Goal: Find specific page/section: Find specific page/section

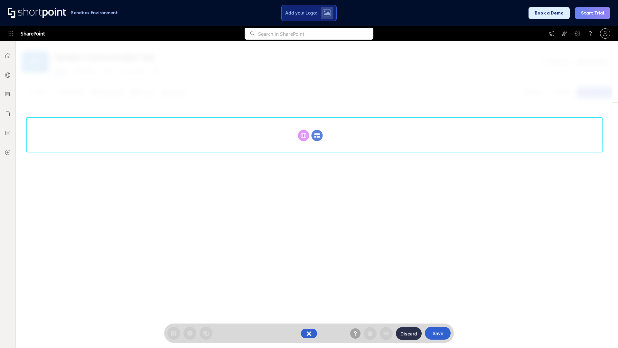
click at [317, 135] on circle at bounding box center [317, 135] width 11 height 11
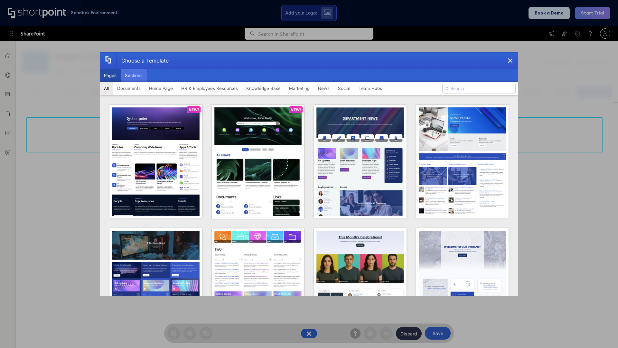
click at [134, 75] on button "Sections" at bounding box center [134, 75] width 26 height 13
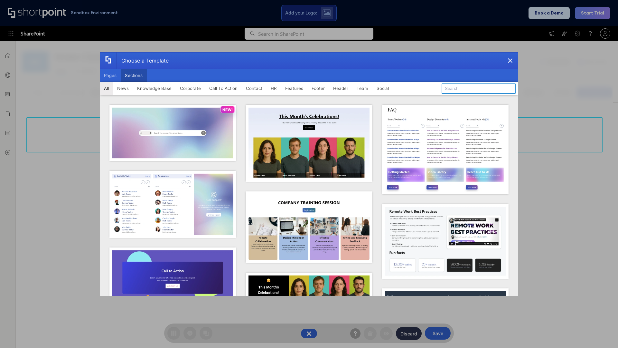
type input "Team News"
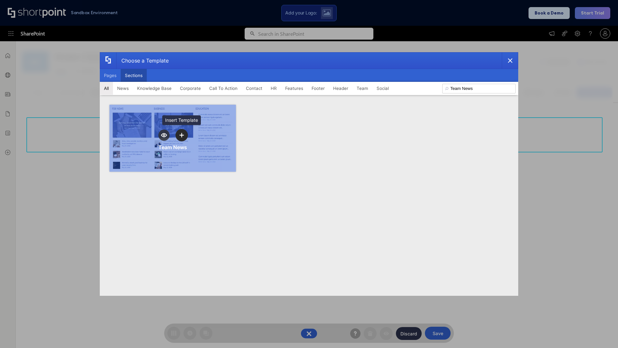
click at [182, 135] on icon "template selector" at bounding box center [181, 135] width 5 height 5
